Goal: Transaction & Acquisition: Purchase product/service

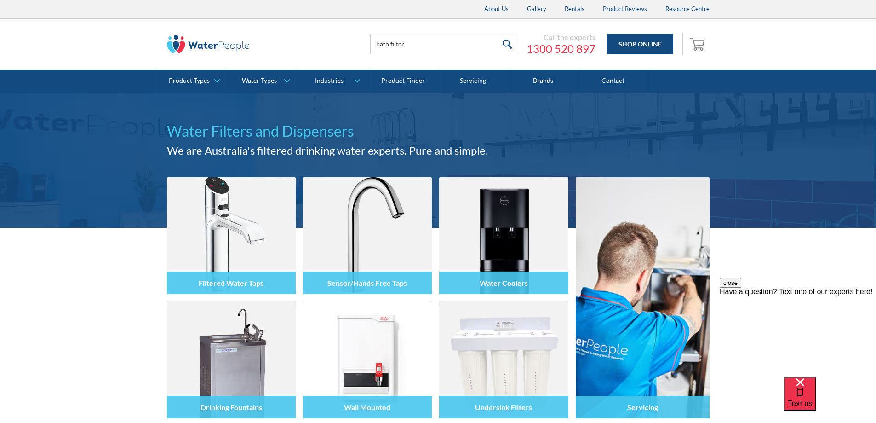
type input "bath filter"
click at [498, 34] on input "submit" at bounding box center [508, 44] width 20 height 21
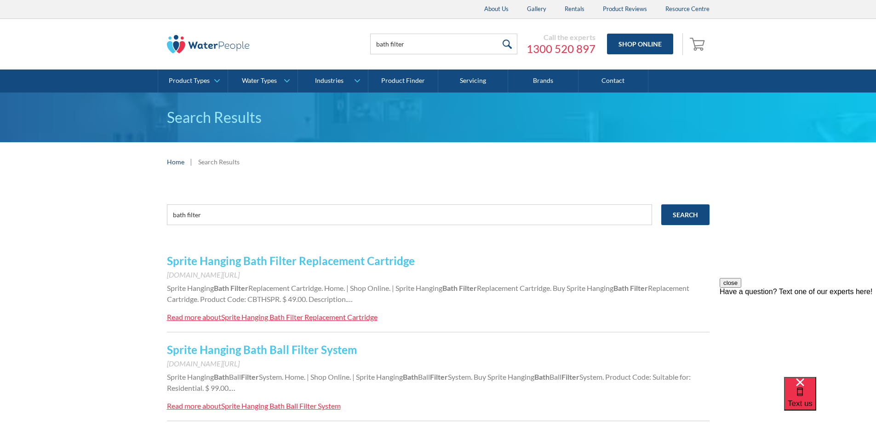
click at [337, 261] on link "Sprite Hanging Bath Filter Replacement Cartridge" at bounding box center [291, 260] width 248 height 13
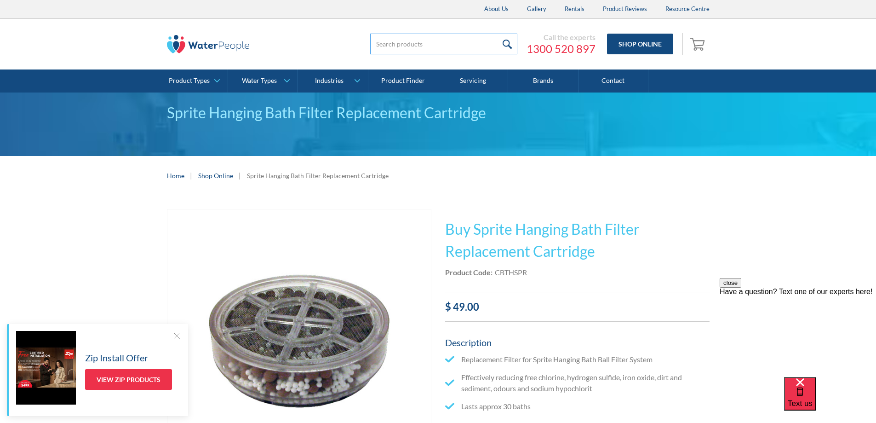
click at [396, 42] on input "search" at bounding box center [443, 44] width 147 height 21
type input "ccrockf"
click at [508, 38] on input "submit" at bounding box center [508, 44] width 20 height 21
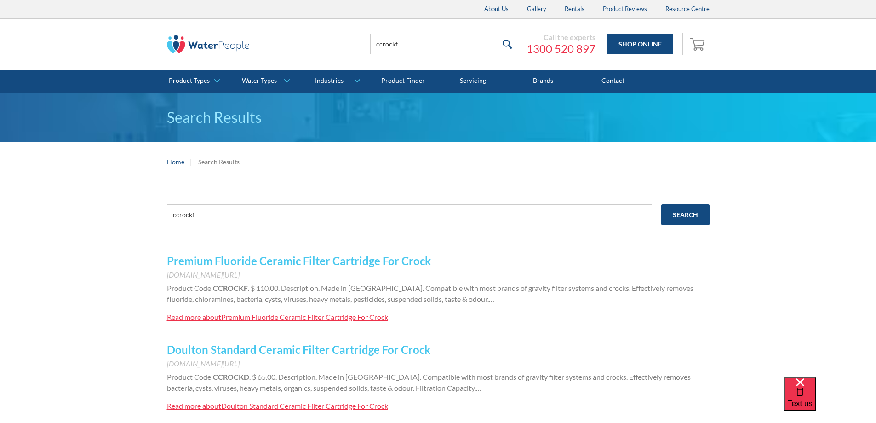
click at [359, 258] on link "Premium Fluoride Ceramic Filter Cartridge For Crock" at bounding box center [299, 260] width 264 height 13
